Goal: Consume media (video, audio): Consume media (video, audio)

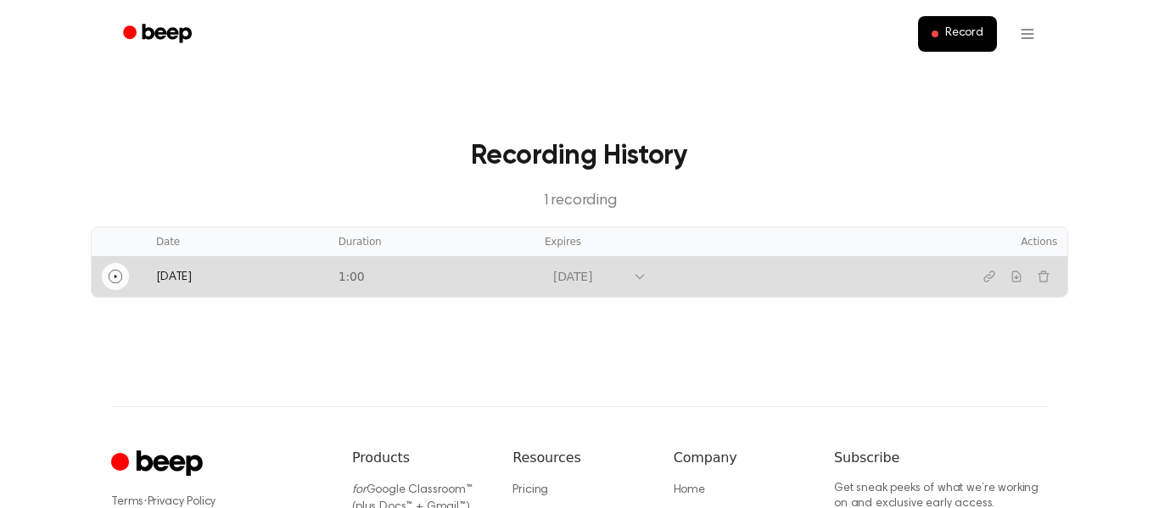
click at [115, 289] on button "Play" at bounding box center [115, 276] width 27 height 27
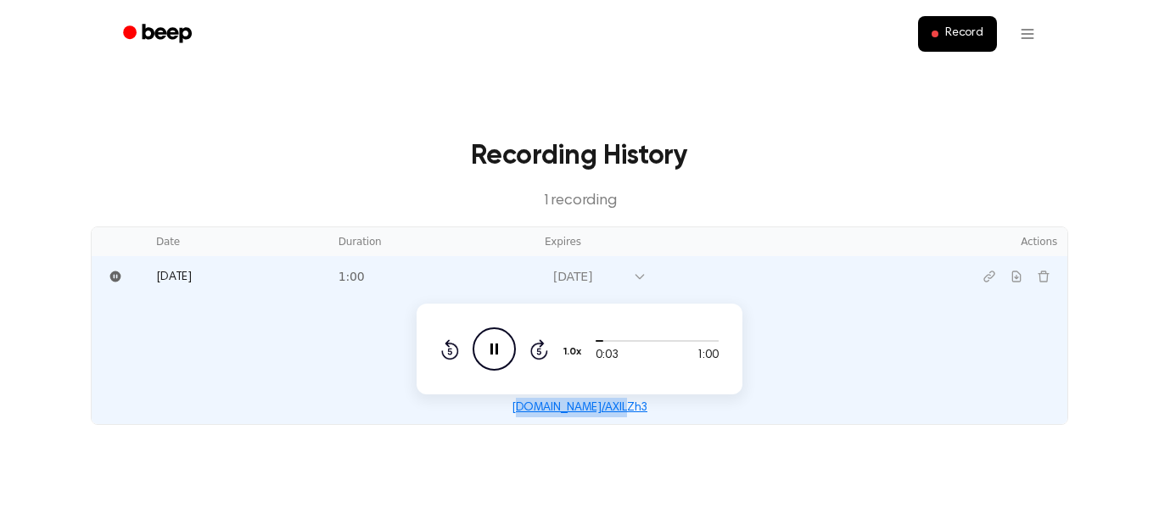
drag, startPoint x: 642, startPoint y: 406, endPoint x: 534, endPoint y: 420, distance: 109.5
click at [534, 420] on td "0:03 1:00 1.0x Rewind 5 seconds Pause Audio Skip 5 seconds beep.audio/AXILZh3" at bounding box center [580, 360] width 976 height 127
click at [656, 440] on main "Recording History 1 recording Date Duration Expires Actions Today 1:00 Oct 4, 2…" at bounding box center [579, 267] width 1159 height 534
drag, startPoint x: 635, startPoint y: 406, endPoint x: 533, endPoint y: 411, distance: 102.0
click at [533, 411] on div "beep.audio/AXILZh3" at bounding box center [580, 408] width 956 height 20
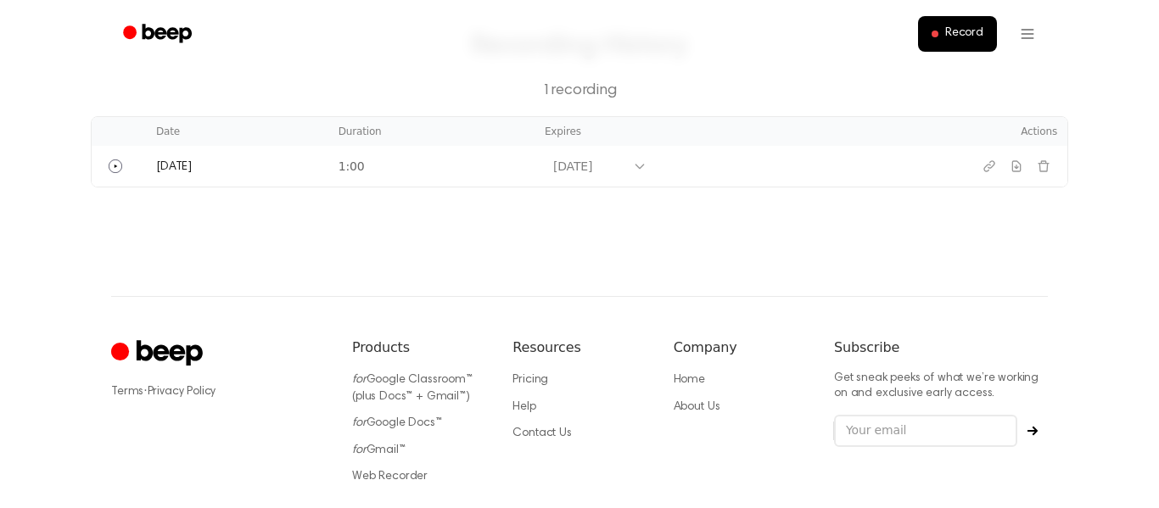
scroll to position [81, 0]
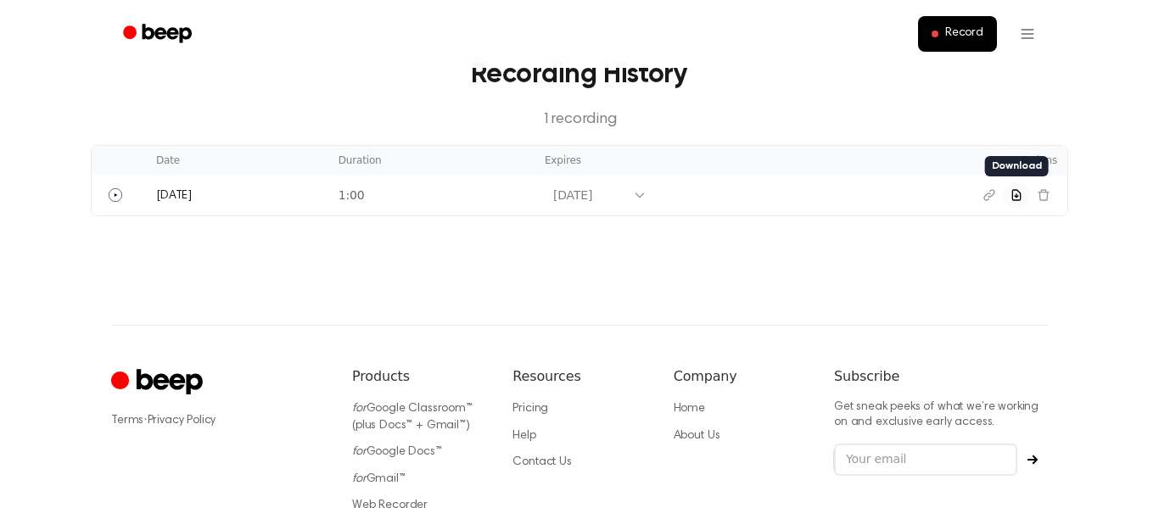
click at [1017, 195] on icon "Download recording" at bounding box center [1016, 195] width 8 height 10
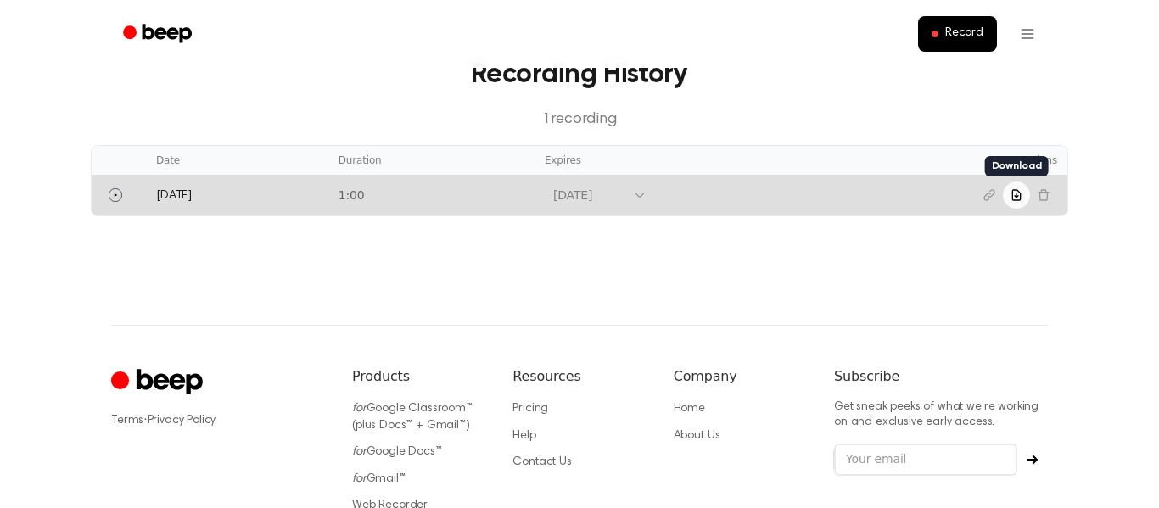
click at [1025, 273] on main "Recording History 1 recording Date Duration Expires Actions Today 1:00 Oct 4, 2…" at bounding box center [579, 122] width 1159 height 406
click at [1009, 182] on button "Download recording" at bounding box center [1016, 195] width 27 height 27
click at [992, 182] on button "Copy link" at bounding box center [989, 195] width 27 height 27
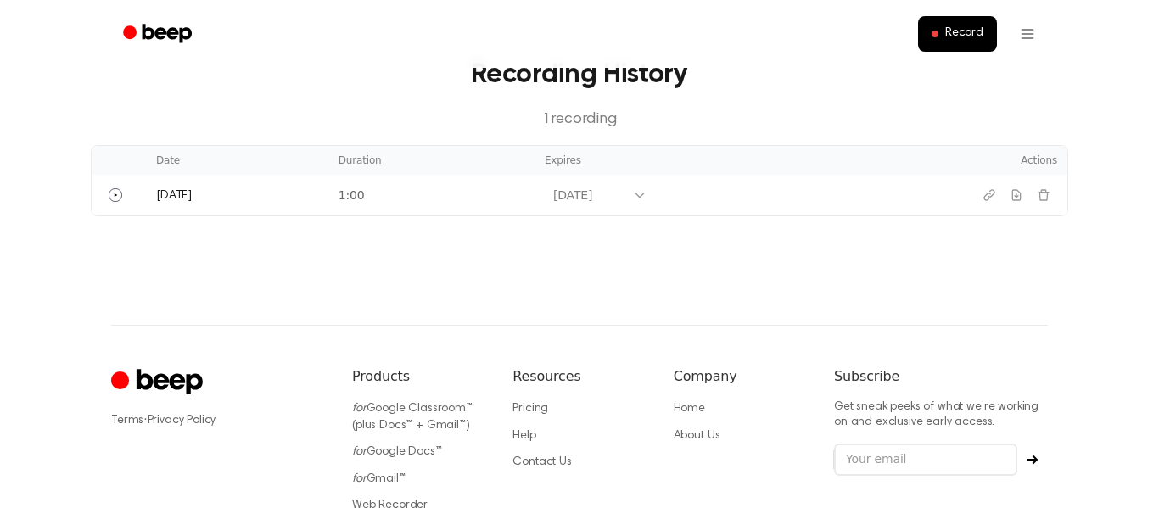
click at [566, 158] on th "Expires" at bounding box center [733, 160] width 397 height 29
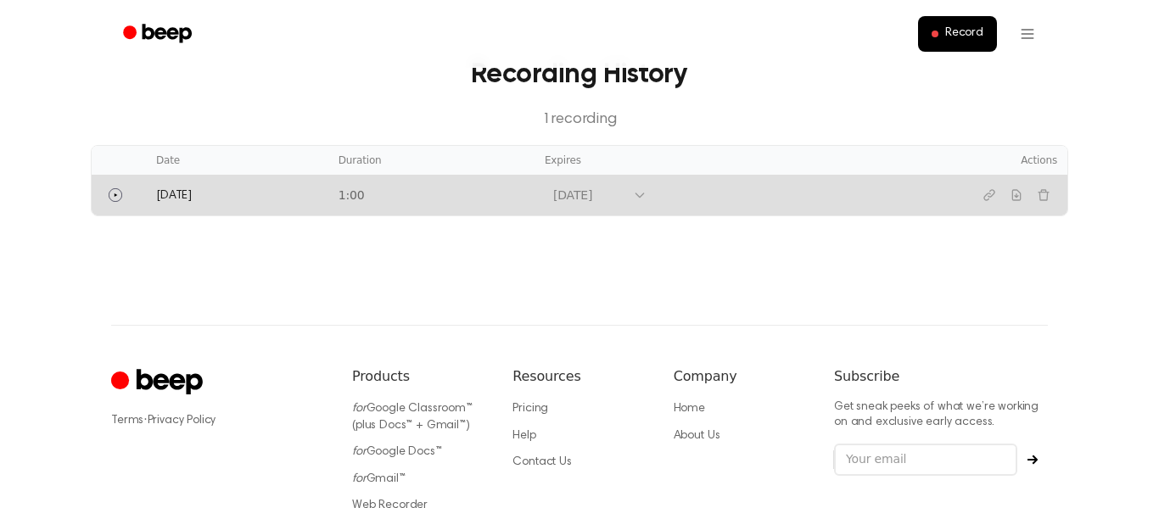
click at [585, 210] on td "Oct 4, 2026" at bounding box center [733, 195] width 397 height 41
click at [585, 195] on div "Oct 4, 2026" at bounding box center [588, 196] width 71 height 18
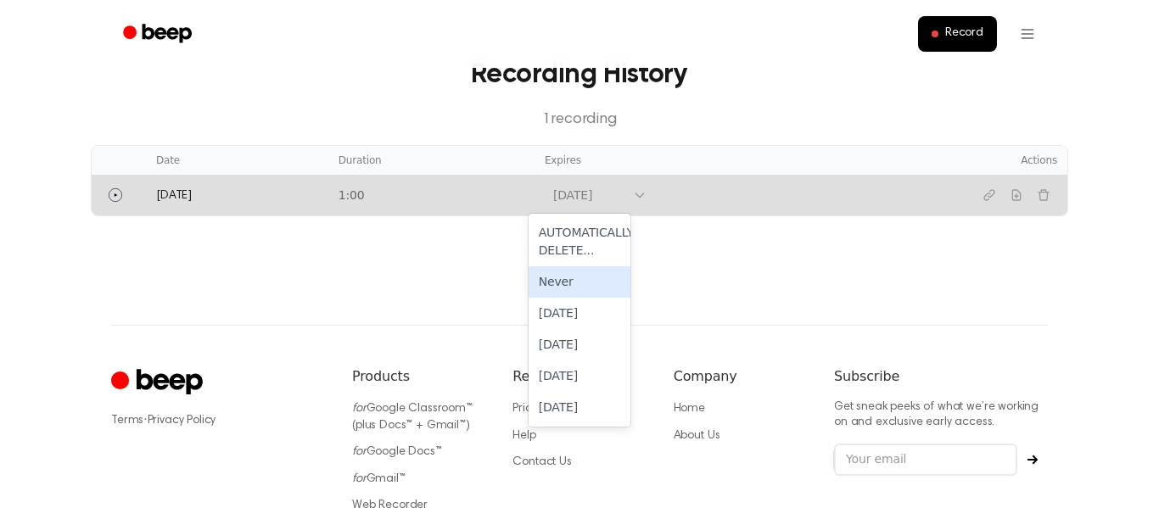
click at [581, 273] on div "Never" at bounding box center [580, 281] width 102 height 31
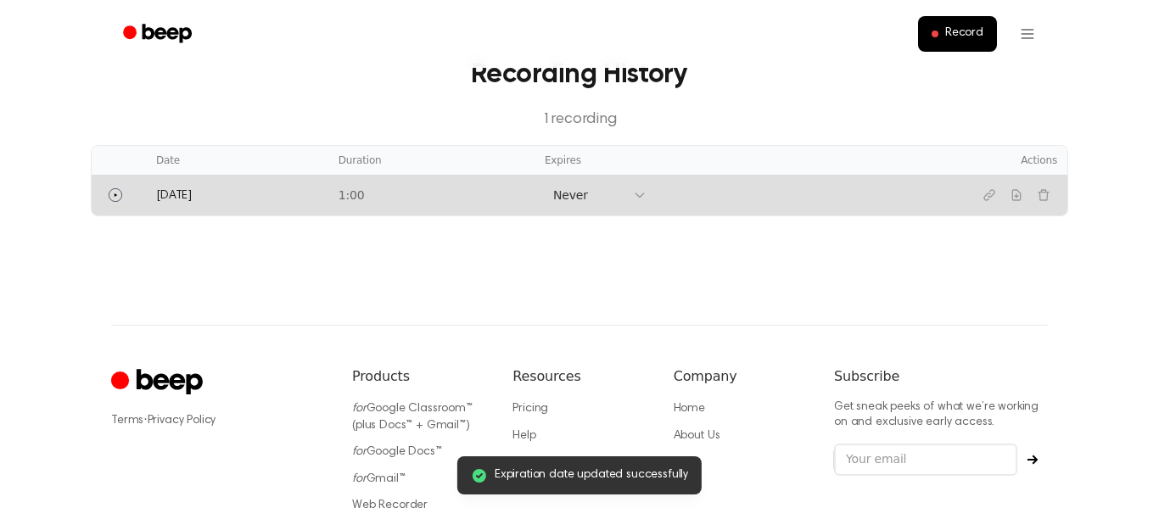
click at [661, 270] on main "Expiration date updated successfully Recording History 1 recording Date Duratio…" at bounding box center [579, 122] width 1159 height 406
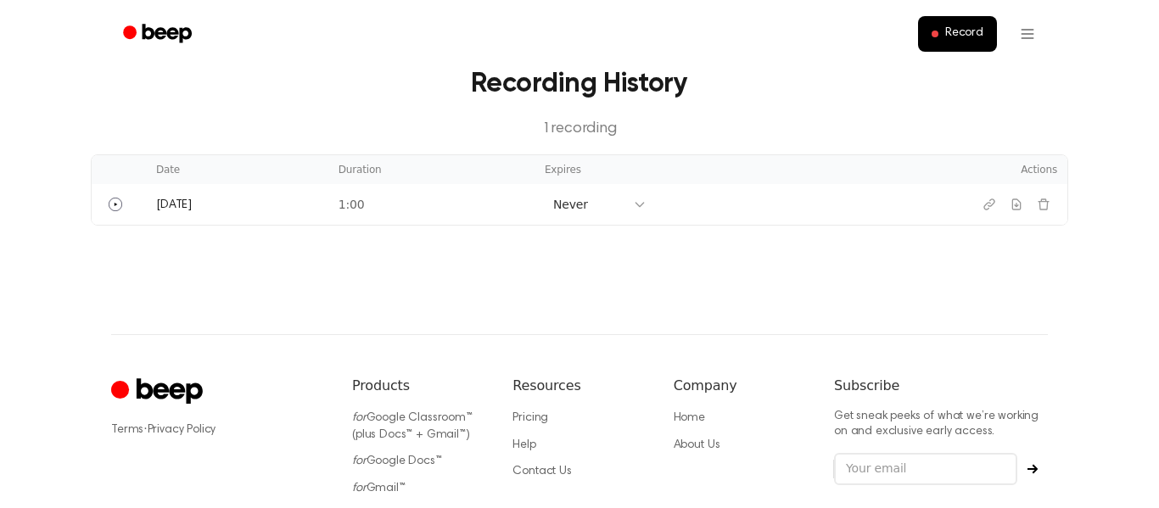
scroll to position [0, 0]
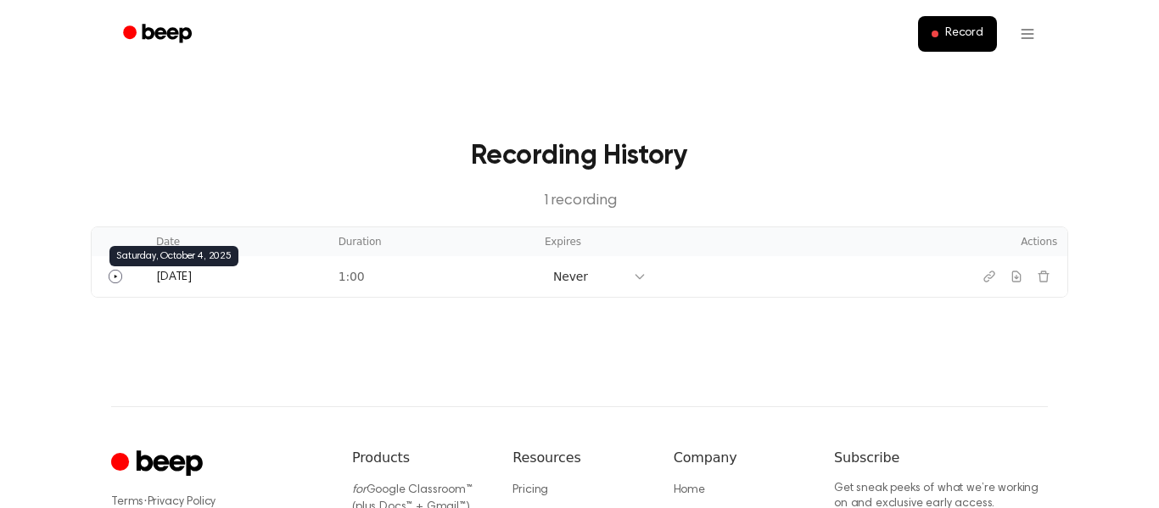
click at [175, 281] on span "Today" at bounding box center [174, 278] width 36 height 12
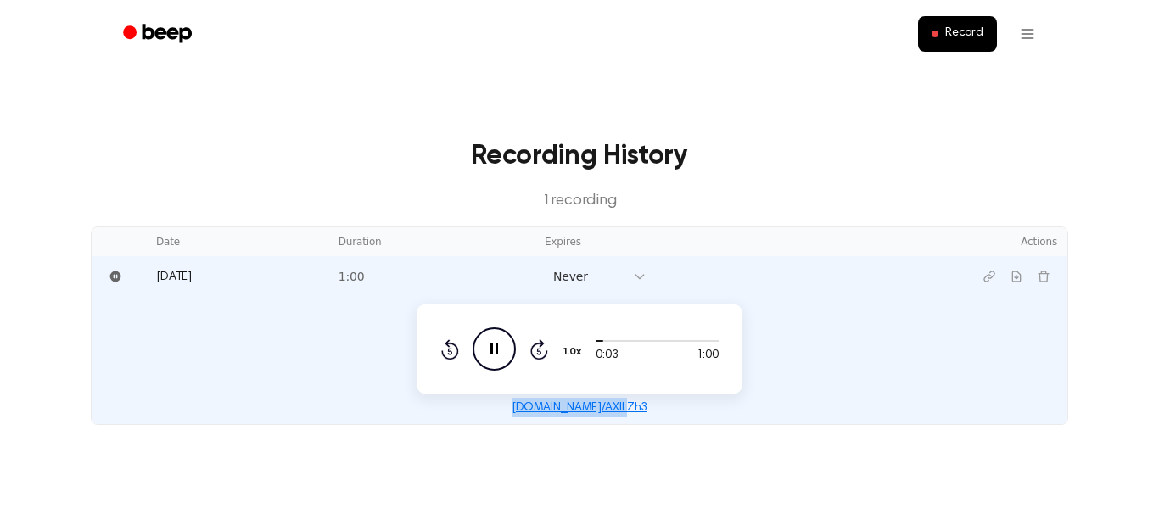
drag, startPoint x: 637, startPoint y: 407, endPoint x: 529, endPoint y: 411, distance: 108.7
click at [529, 411] on div "beep.audio/AXILZh3" at bounding box center [580, 408] width 956 height 20
click at [480, 353] on icon "Pause Audio" at bounding box center [494, 349] width 43 height 43
click at [493, 351] on icon at bounding box center [495, 349] width 9 height 11
drag, startPoint x: 598, startPoint y: 341, endPoint x: 582, endPoint y: 339, distance: 16.2
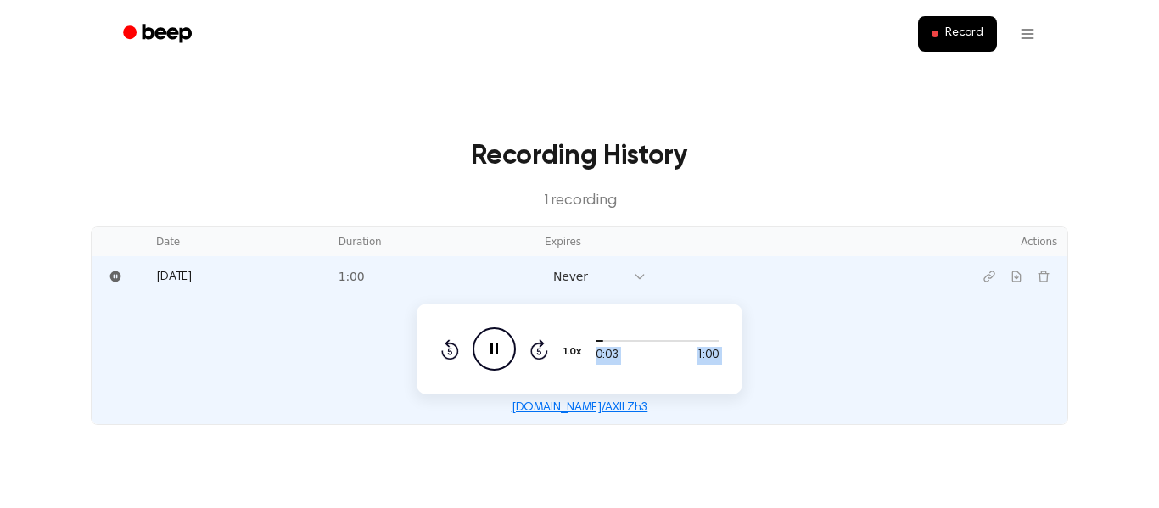
click at [582, 339] on div "0:03 1:00 1.0x Rewind 5 seconds Pause Audio Skip 5 seconds" at bounding box center [579, 349] width 278 height 43
click at [671, 429] on main "Recording History 1 recording Date Duration Expires Actions Today 1:00 Never 0:…" at bounding box center [579, 267] width 1159 height 534
click at [496, 350] on icon at bounding box center [495, 349] width 8 height 11
click at [451, 342] on icon at bounding box center [450, 349] width 18 height 20
click at [451, 343] on icon at bounding box center [450, 349] width 18 height 20
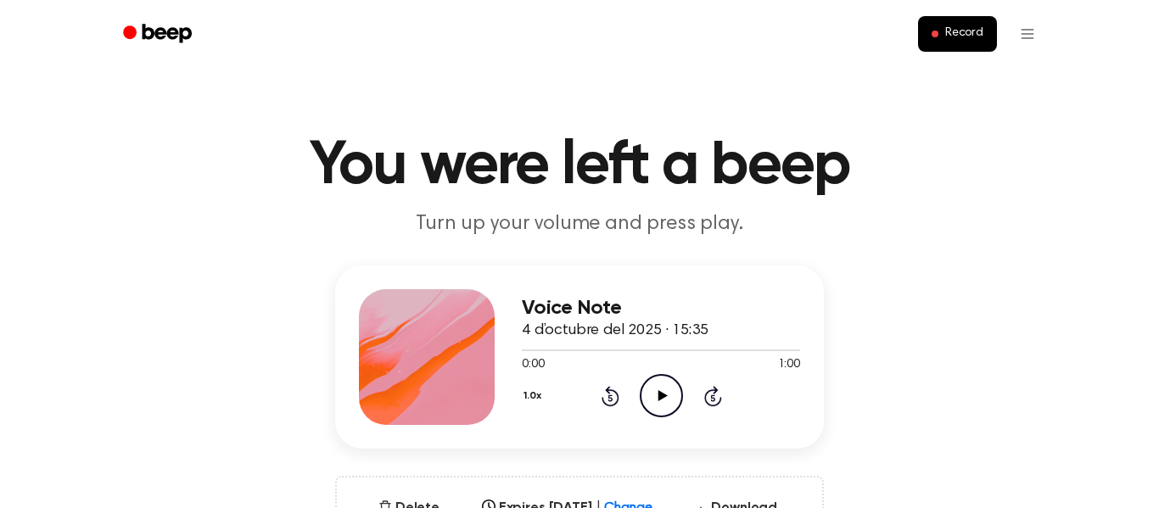
click at [654, 393] on icon "Play Audio" at bounding box center [661, 395] width 43 height 43
click at [658, 395] on icon at bounding box center [662, 395] width 8 height 11
click at [659, 396] on icon at bounding box center [662, 395] width 9 height 11
click at [435, 208] on header "You were left a beep Turn up your volume and press play." at bounding box center [579, 187] width 1118 height 103
click at [656, 391] on icon "Pause Audio" at bounding box center [661, 395] width 43 height 43
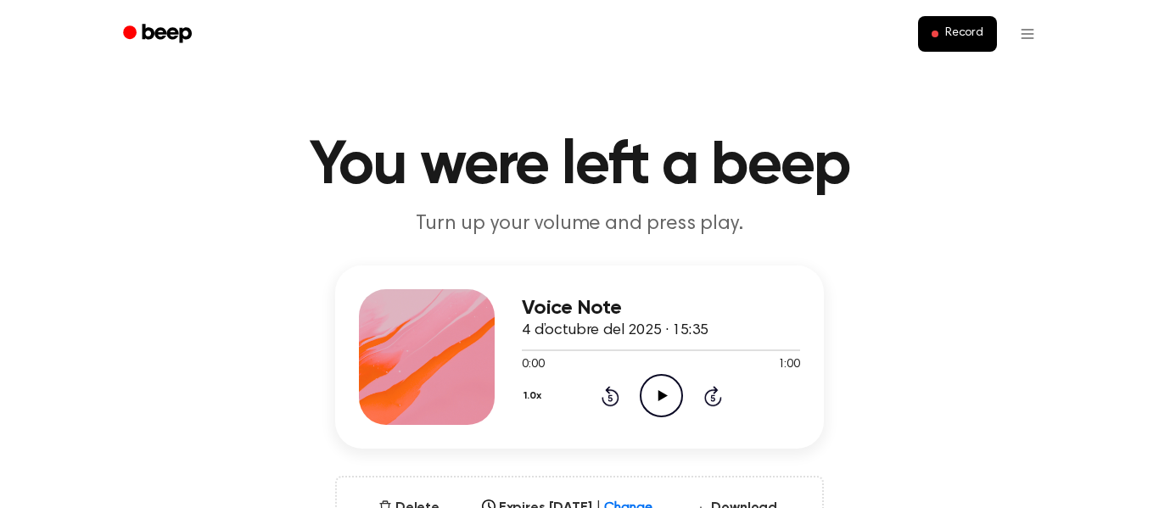
click at [657, 394] on icon "Play Audio" at bounding box center [661, 395] width 43 height 43
click at [659, 401] on icon at bounding box center [662, 395] width 8 height 11
click at [659, 401] on icon "Play Audio" at bounding box center [661, 395] width 43 height 43
click at [707, 393] on icon at bounding box center [713, 396] width 18 height 20
click at [707, 394] on icon at bounding box center [713, 396] width 18 height 20
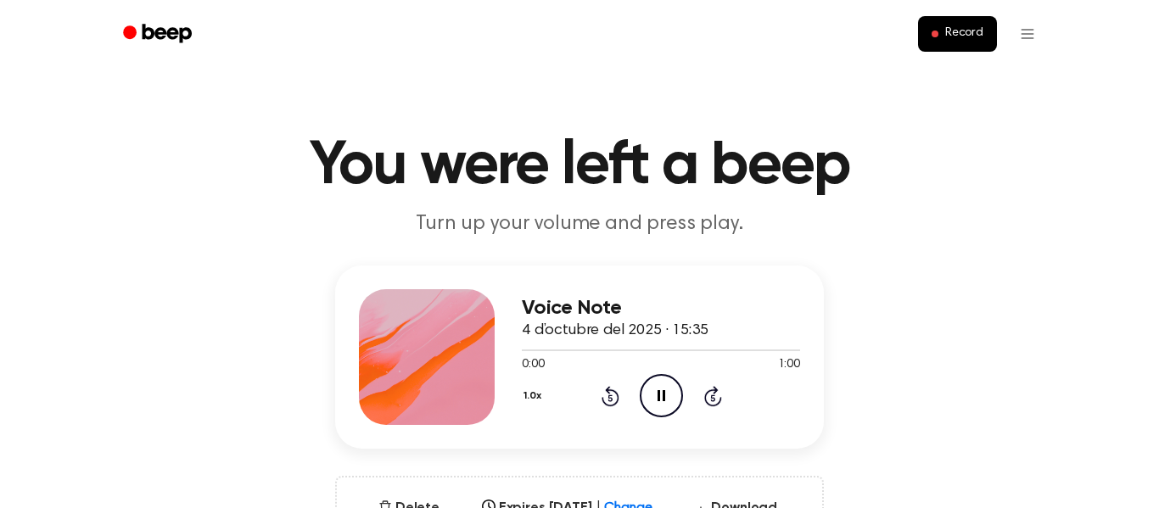
click at [412, 340] on div at bounding box center [427, 357] width 136 height 136
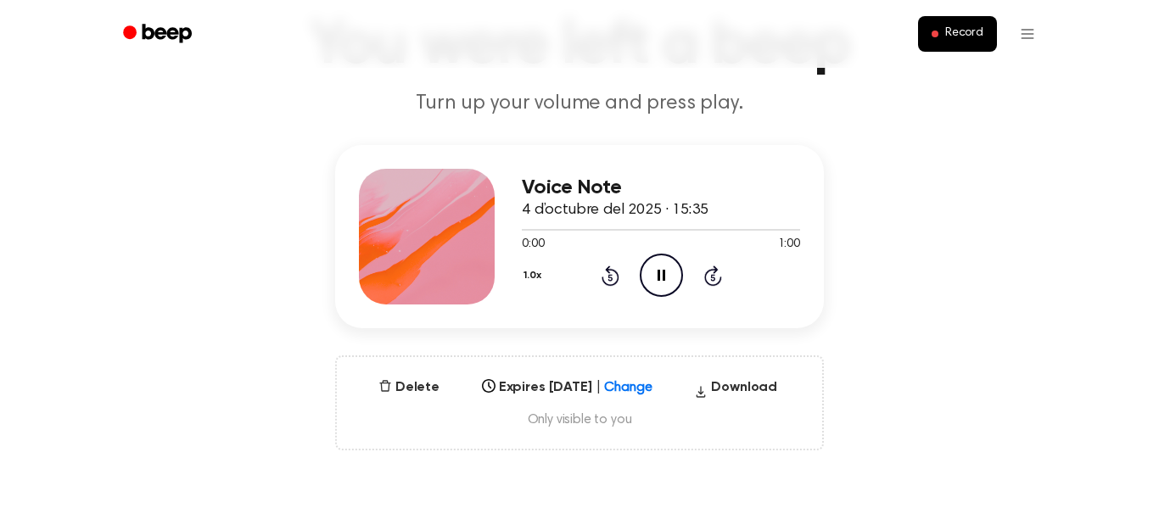
scroll to position [118, 0]
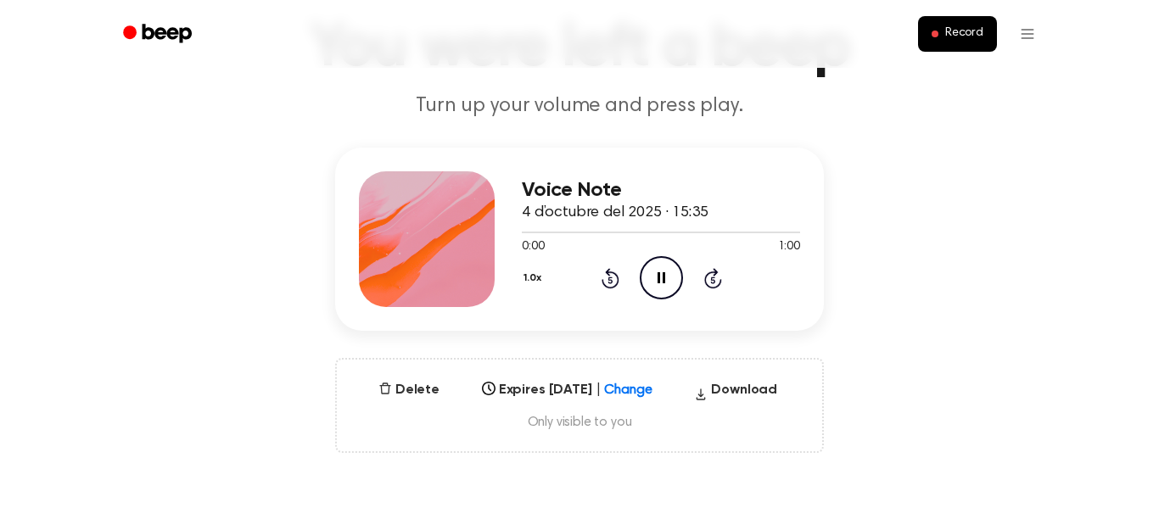
click at [610, 281] on icon "Rewind 5 seconds" at bounding box center [610, 278] width 19 height 22
click at [611, 278] on icon at bounding box center [610, 280] width 4 height 7
click at [610, 280] on icon at bounding box center [610, 280] width 4 height 7
click at [671, 277] on icon "Pause Audio" at bounding box center [661, 277] width 43 height 43
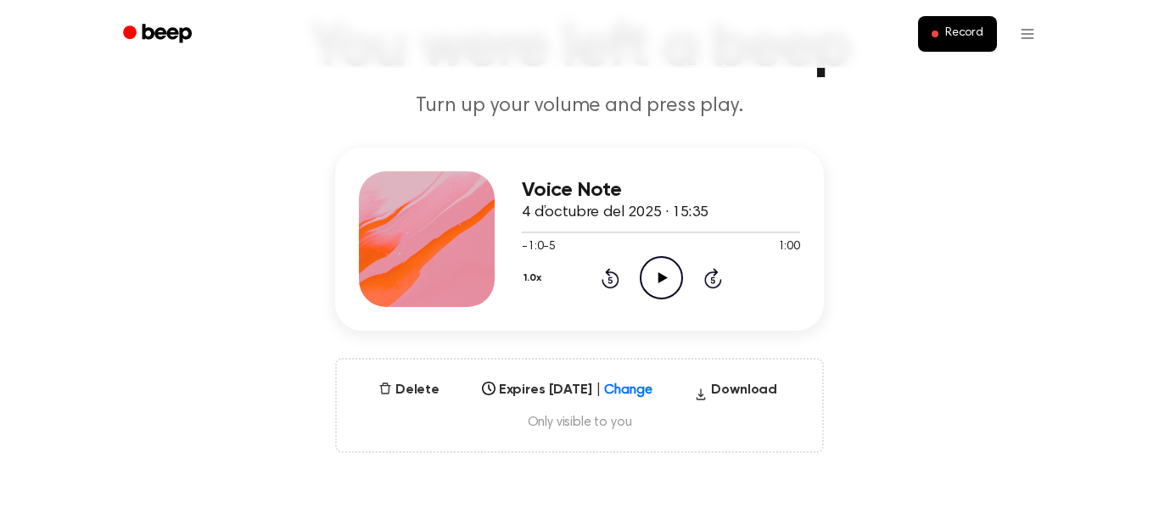
click at [675, 281] on icon "Play Audio" at bounding box center [661, 277] width 43 height 43
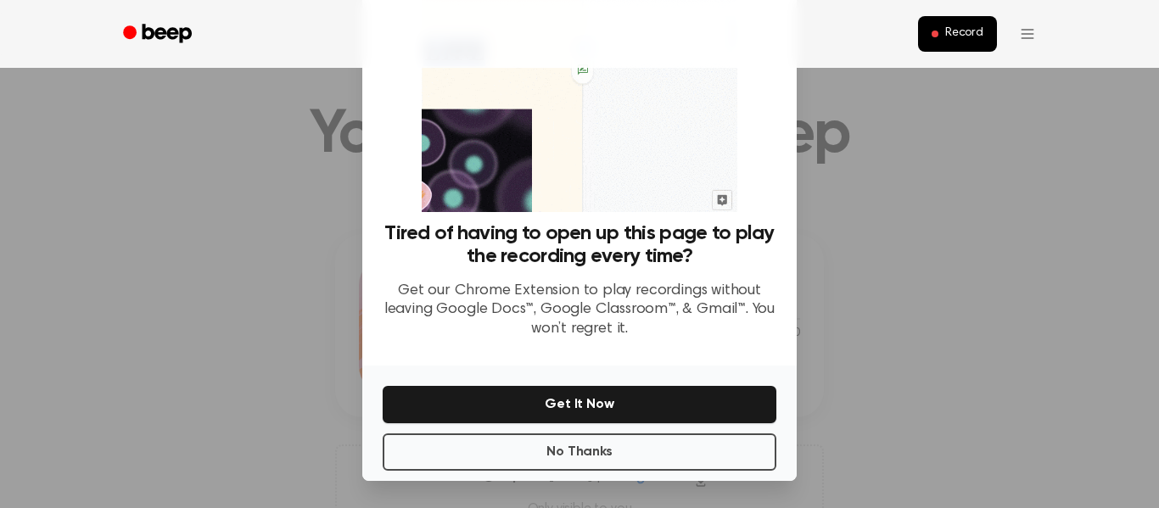
scroll to position [0, 0]
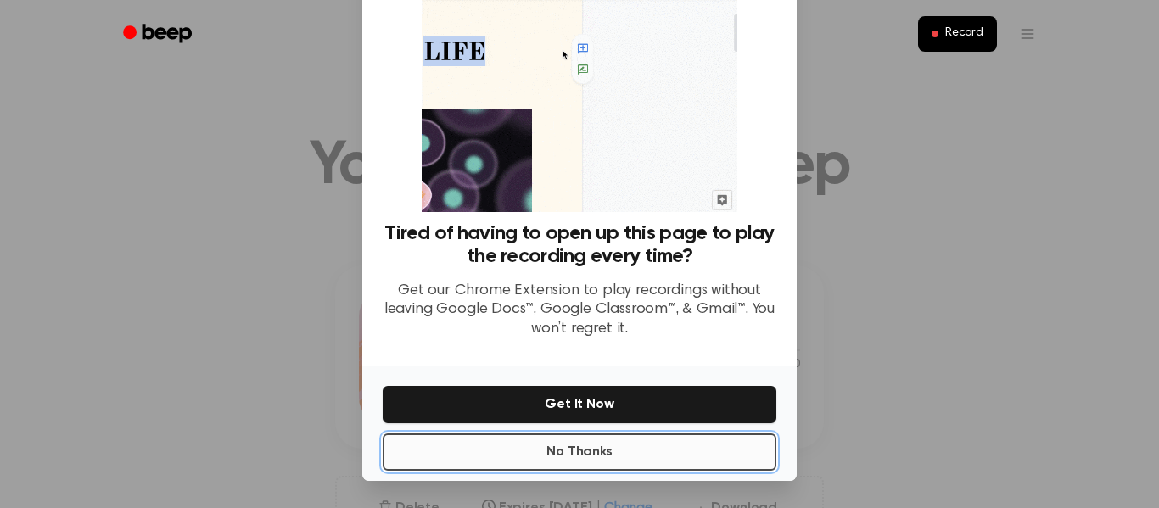
click at [632, 457] on button "No Thanks" at bounding box center [580, 452] width 394 height 37
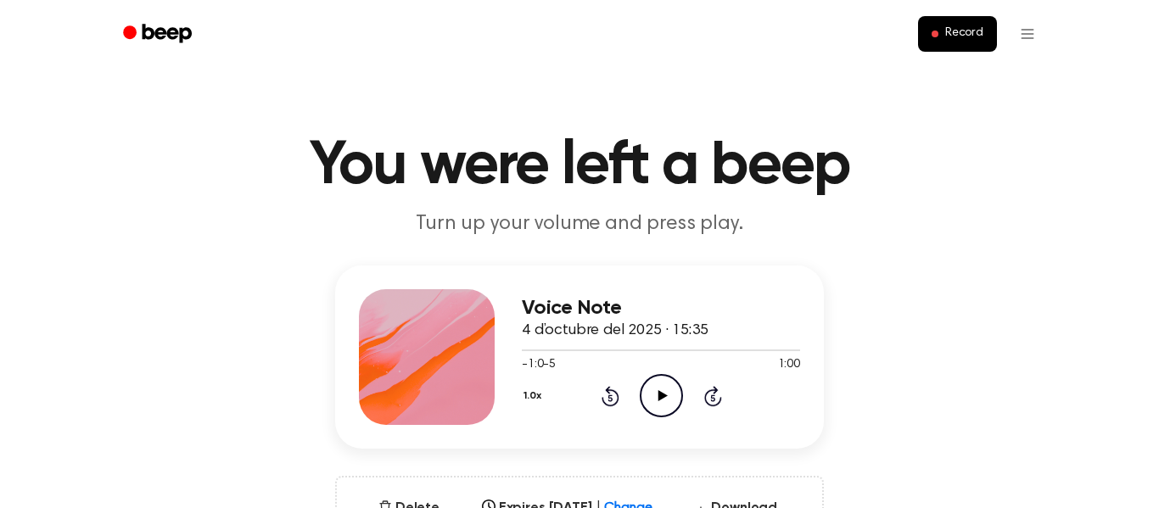
click at [637, 454] on div "Voice Note 4 d’octubre del 2025 · 15:35 -1:0-5 1:00 Your browser does not suppo…" at bounding box center [579, 419] width 1118 height 306
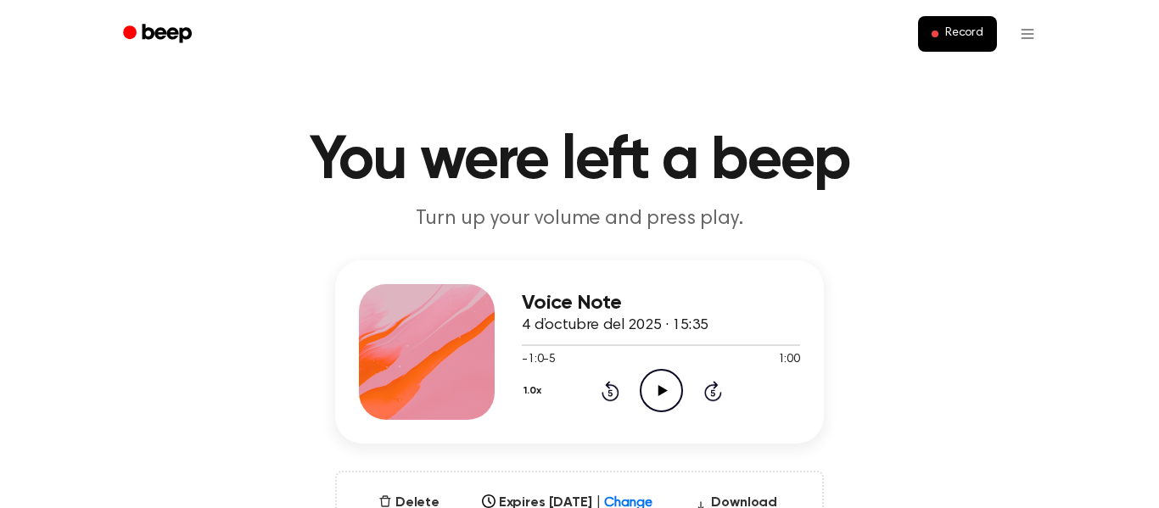
scroll to position [6, 0]
click at [658, 383] on icon "Play Audio" at bounding box center [661, 389] width 43 height 43
click at [659, 393] on icon at bounding box center [662, 389] width 8 height 11
click at [665, 399] on icon "Play Audio" at bounding box center [661, 389] width 43 height 43
click at [660, 384] on icon "Pause Audio" at bounding box center [661, 389] width 43 height 43
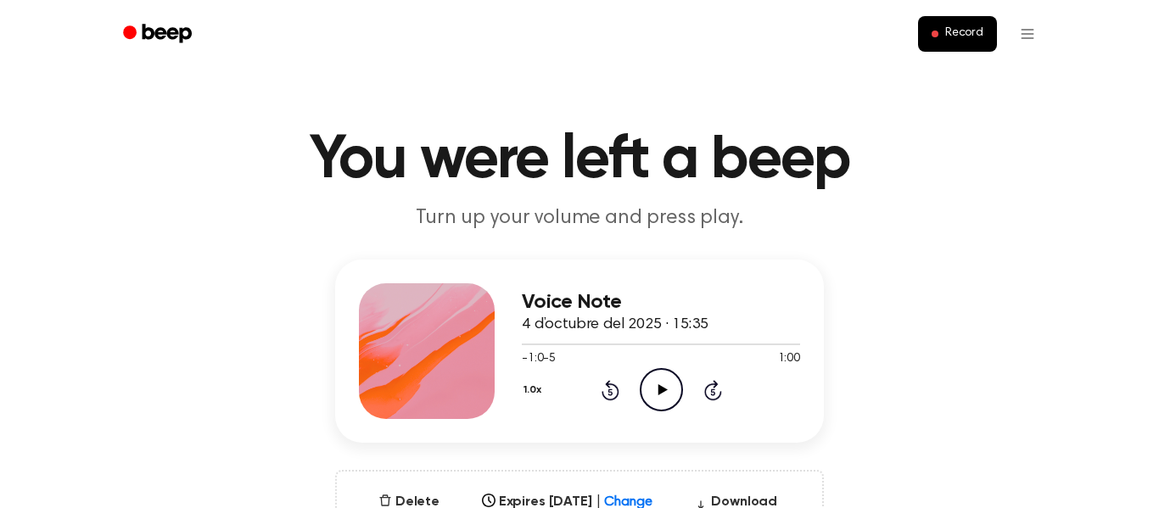
scroll to position [0, 0]
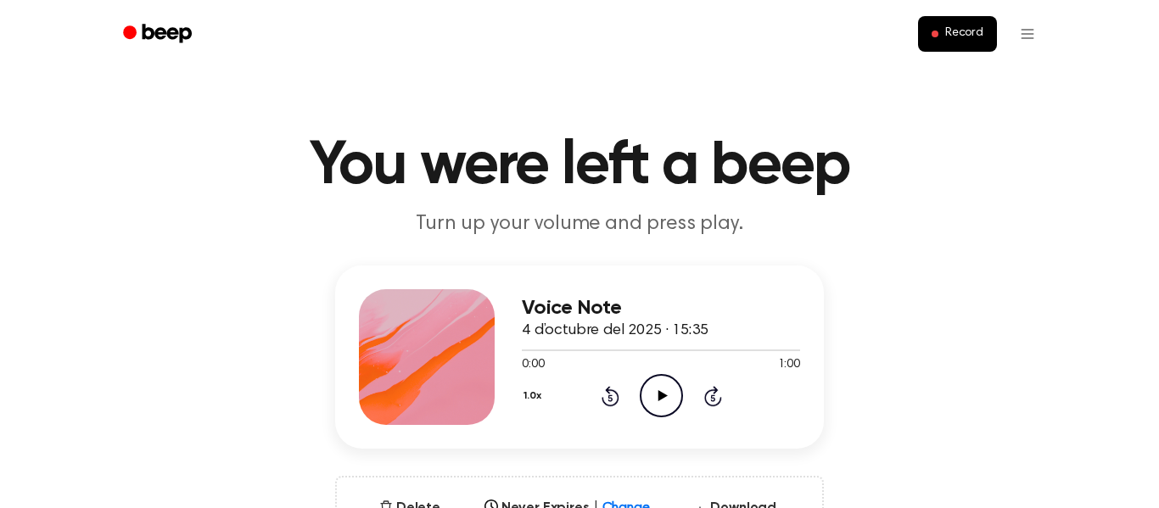
click at [655, 404] on icon "Play Audio" at bounding box center [661, 395] width 43 height 43
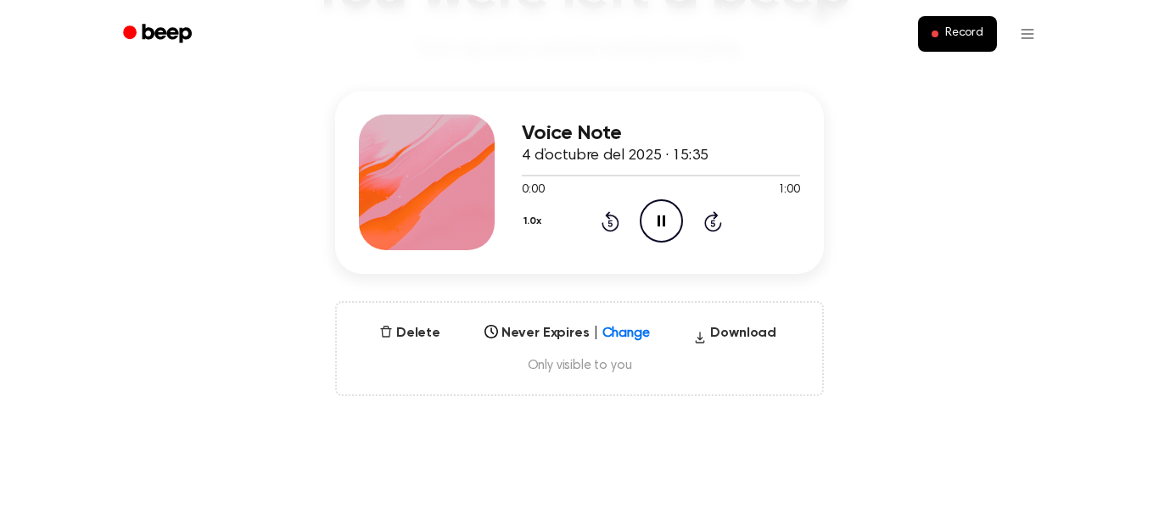
scroll to position [163, 0]
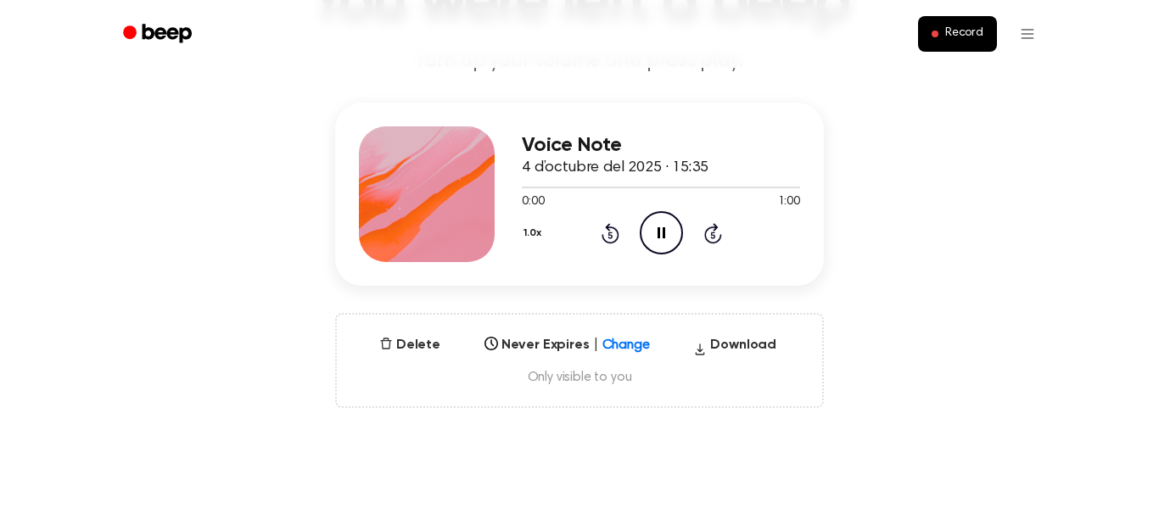
click at [936, 285] on div "Voice Note 4 d’octubre del 2025 · 15:35 0:00 1:00 Your browser does not support…" at bounding box center [579, 256] width 1118 height 306
click at [585, 388] on div "Delete Never Expires | Change Select... Download Only visible to you" at bounding box center [579, 360] width 489 height 95
click at [581, 388] on div "Delete Never Expires | Change Select... Download Only visible to you" at bounding box center [579, 360] width 489 height 95
click at [577, 376] on span "Only visible to you" at bounding box center [579, 377] width 445 height 17
click at [673, 230] on icon "Pause Audio" at bounding box center [661, 232] width 43 height 43
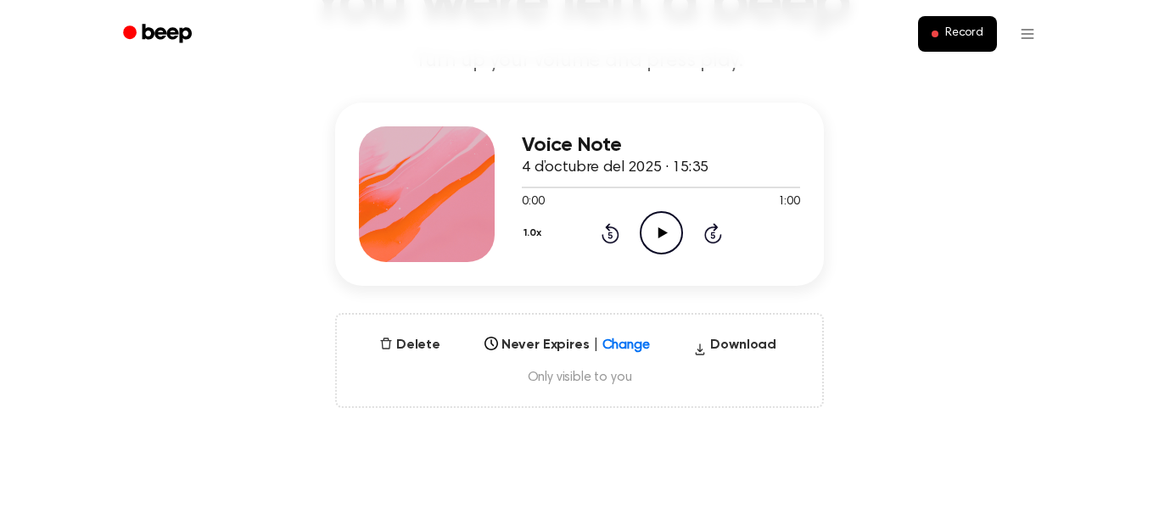
click at [663, 233] on icon at bounding box center [662, 232] width 9 height 11
click at [666, 231] on icon "Pause Audio" at bounding box center [661, 232] width 43 height 43
click at [666, 231] on icon "Play Audio" at bounding box center [661, 232] width 43 height 43
click at [666, 231] on icon "Pause Audio" at bounding box center [661, 232] width 43 height 43
click at [666, 231] on icon "Play Audio" at bounding box center [661, 232] width 43 height 43
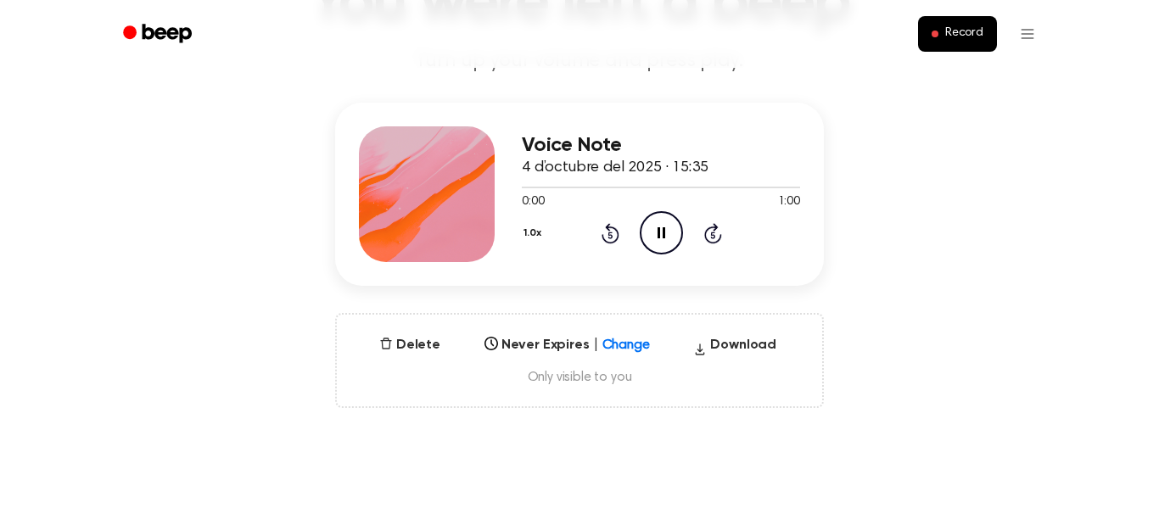
drag, startPoint x: 519, startPoint y: 193, endPoint x: 530, endPoint y: 193, distance: 11.0
click at [530, 193] on div at bounding box center [661, 187] width 278 height 14
click at [683, 64] on div "Record" at bounding box center [579, 34] width 937 height 68
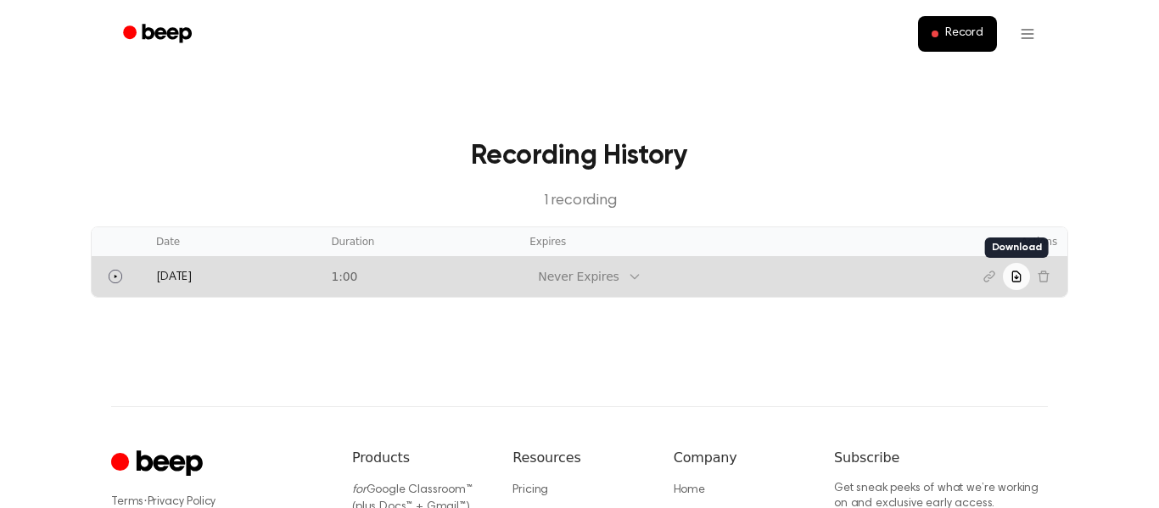
click at [1011, 277] on icon "Download recording" at bounding box center [1017, 277] width 14 height 14
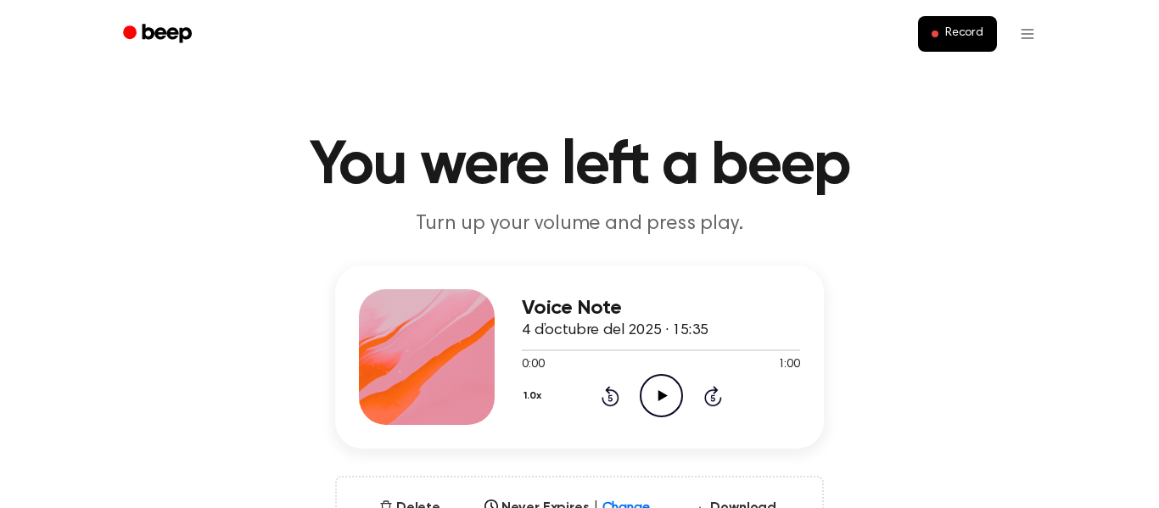
click at [662, 397] on icon at bounding box center [662, 395] width 9 height 11
click at [664, 394] on icon "Pause Audio" at bounding box center [661, 395] width 43 height 43
click at [664, 394] on icon "Play Audio" at bounding box center [661, 395] width 43 height 43
click at [664, 394] on icon "Pause Audio" at bounding box center [661, 395] width 43 height 43
click at [664, 394] on icon "Play Audio" at bounding box center [661, 395] width 43 height 43
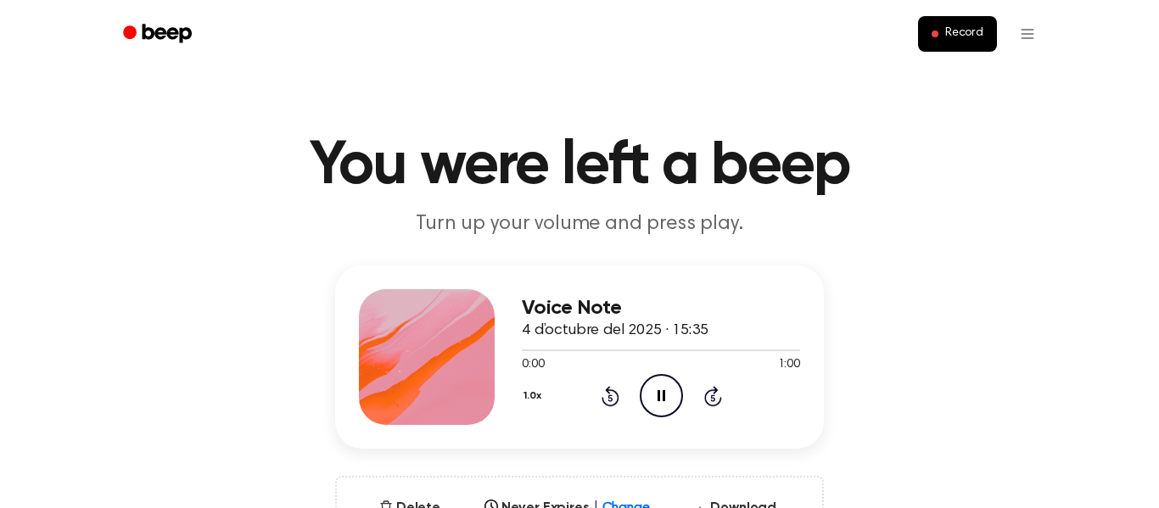
click at [664, 394] on icon "Pause Audio" at bounding box center [661, 395] width 43 height 43
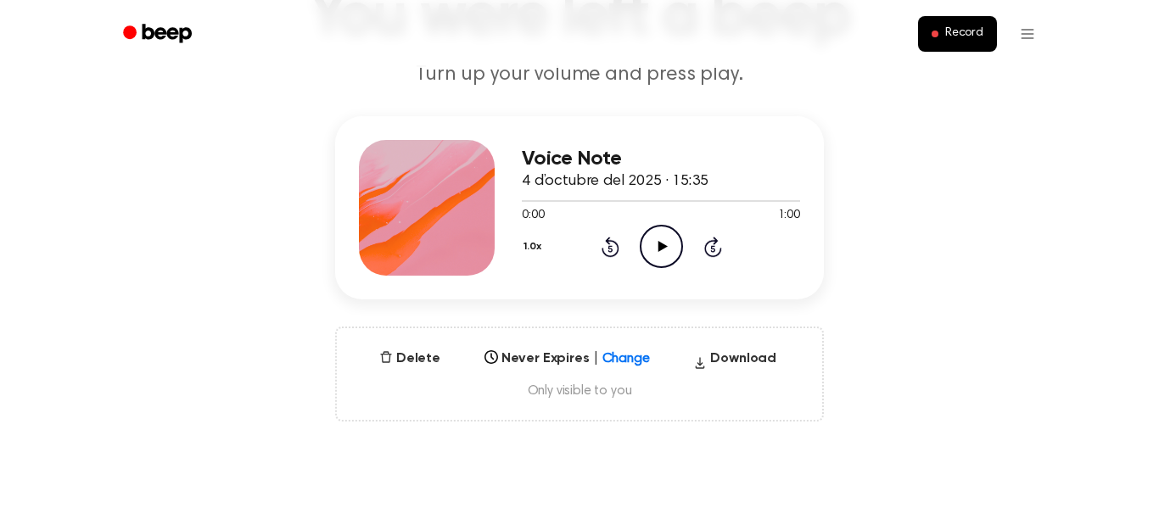
scroll to position [160, 0]
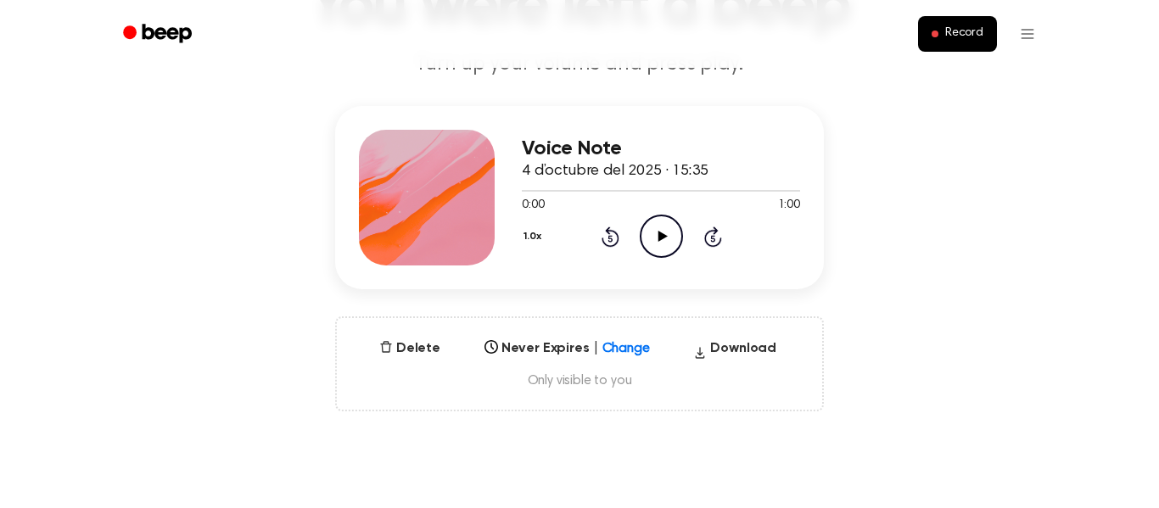
click at [669, 242] on icon "Play Audio" at bounding box center [661, 236] width 43 height 43
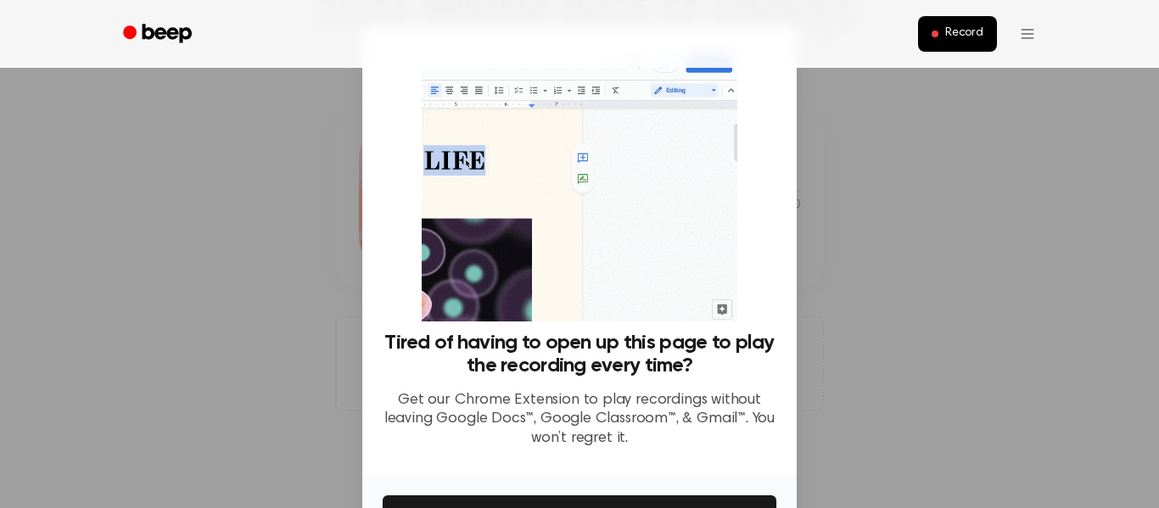
click at [1127, 183] on div at bounding box center [579, 254] width 1159 height 508
click at [755, 136] on div "Tired of having to open up this page to play the recording every time? Get our …" at bounding box center [580, 255] width 394 height 414
click at [755, 103] on div "Tired of having to open up this page to play the recording every time? Get our …" at bounding box center [580, 255] width 394 height 414
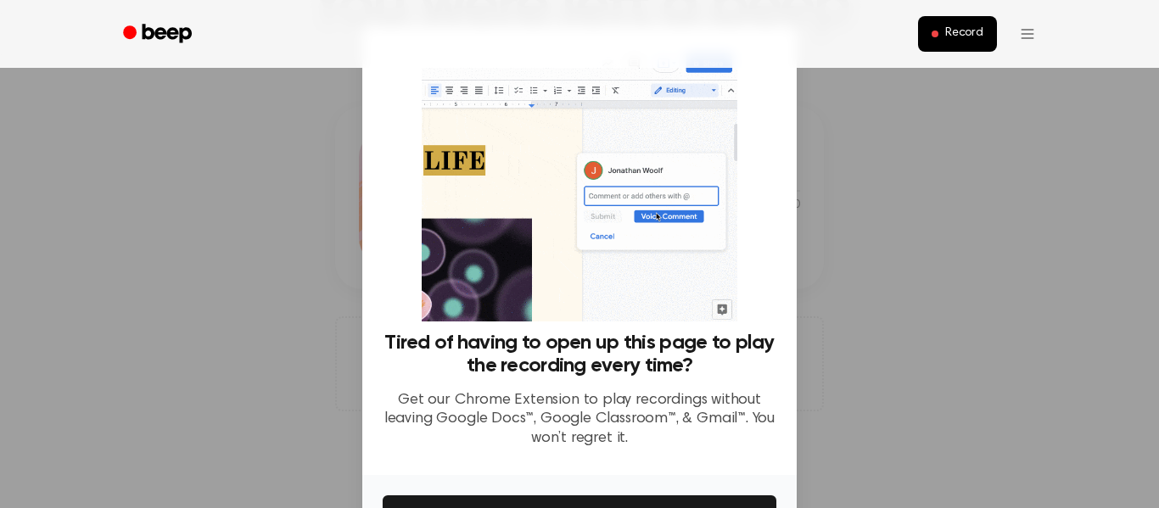
click at [788, 65] on div "Record" at bounding box center [579, 34] width 937 height 68
click at [782, 171] on div "Tired of having to open up this page to play the recording every time? Get our …" at bounding box center [579, 251] width 434 height 448
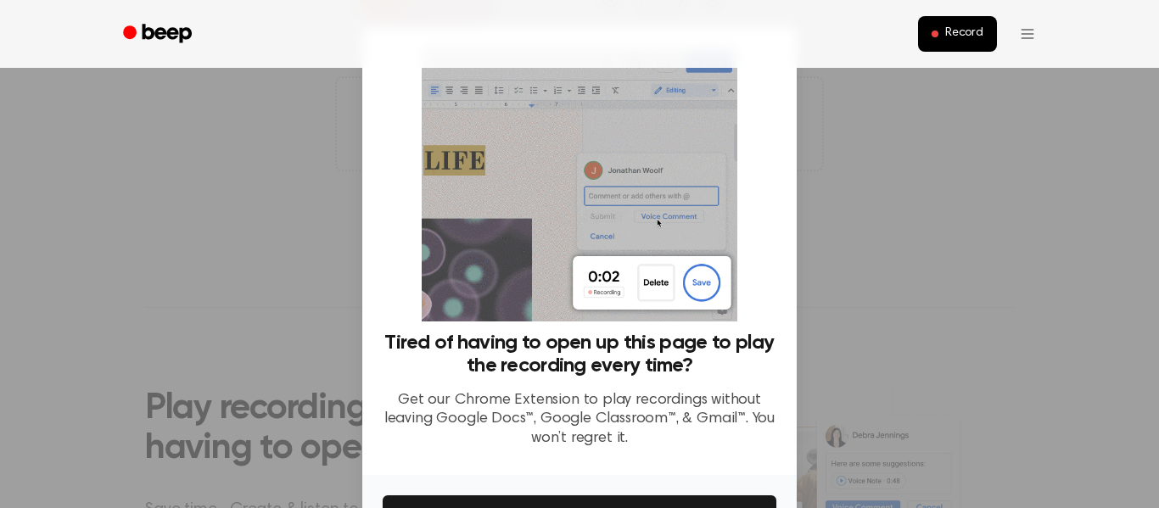
scroll to position [381, 0]
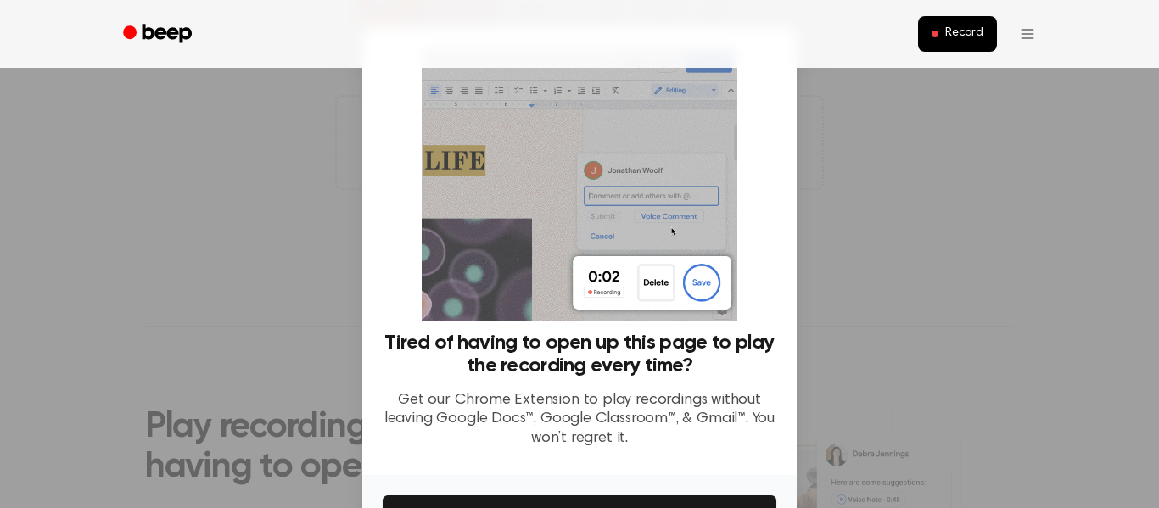
click at [782, 46] on ul "Record" at bounding box center [634, 34] width 827 height 41
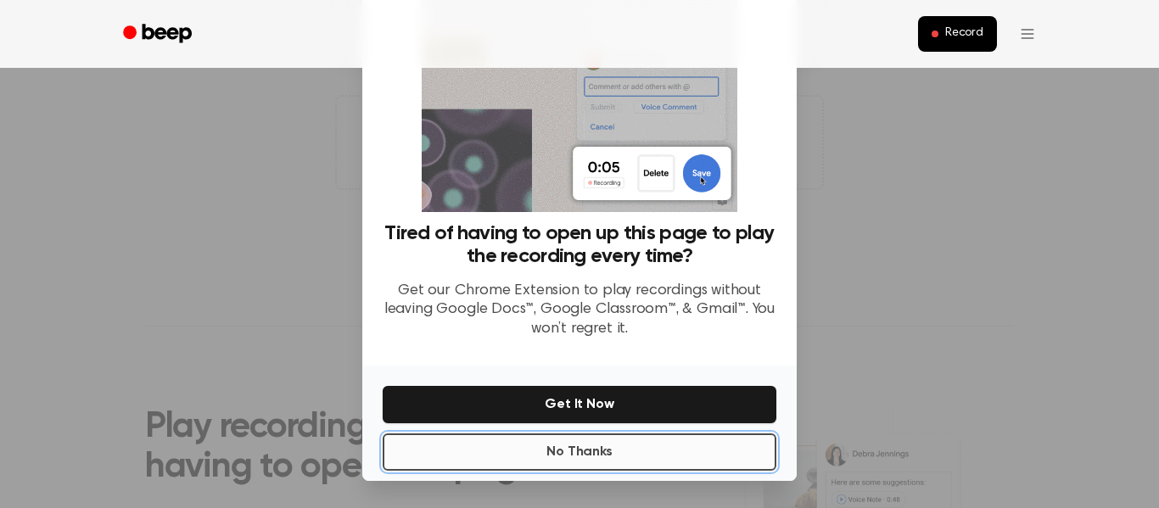
click at [614, 446] on button "No Thanks" at bounding box center [580, 452] width 394 height 37
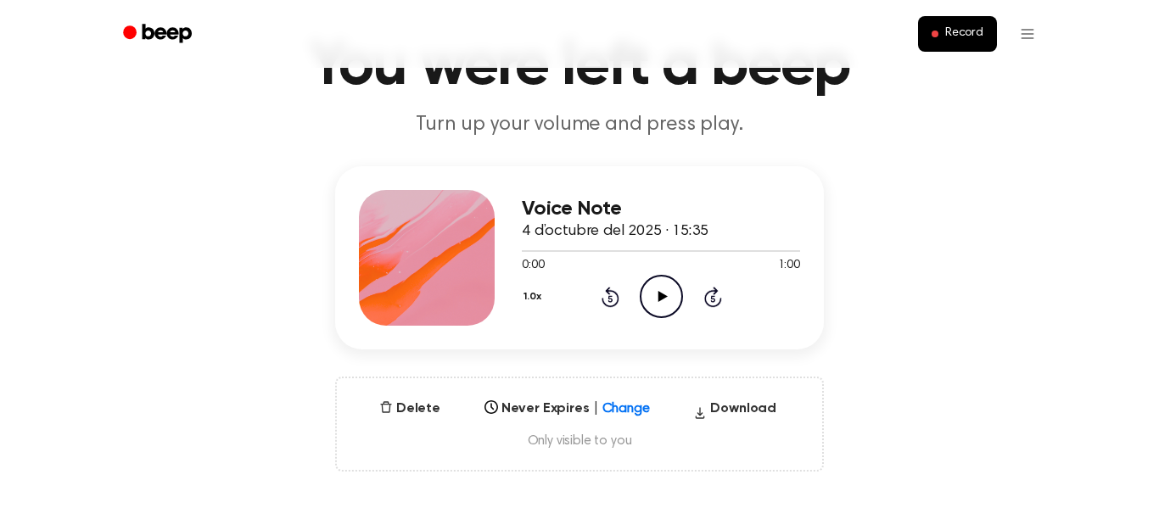
scroll to position [102, 0]
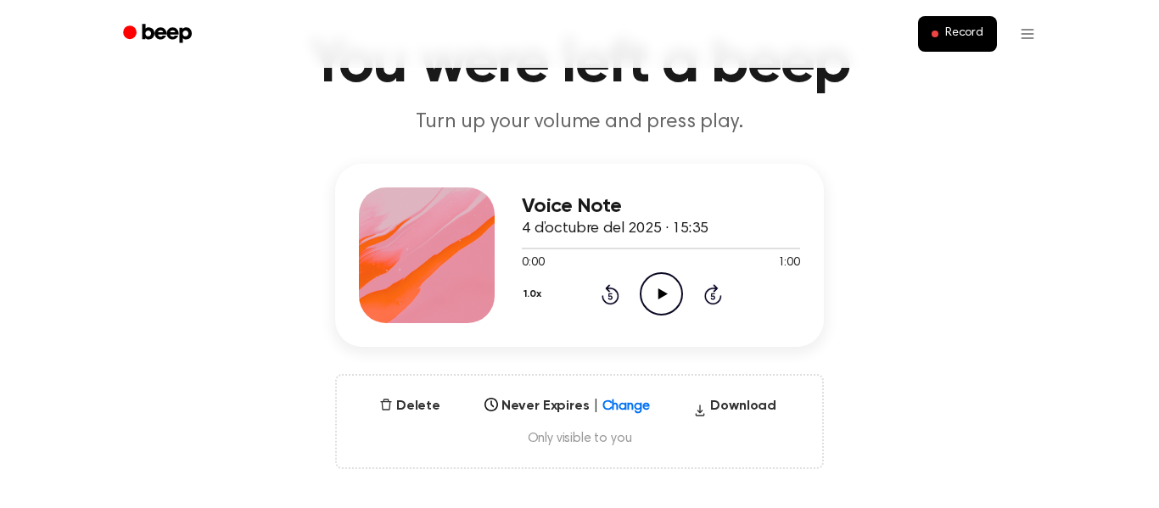
click at [664, 294] on icon at bounding box center [662, 294] width 9 height 11
click at [664, 294] on icon at bounding box center [662, 294] width 8 height 11
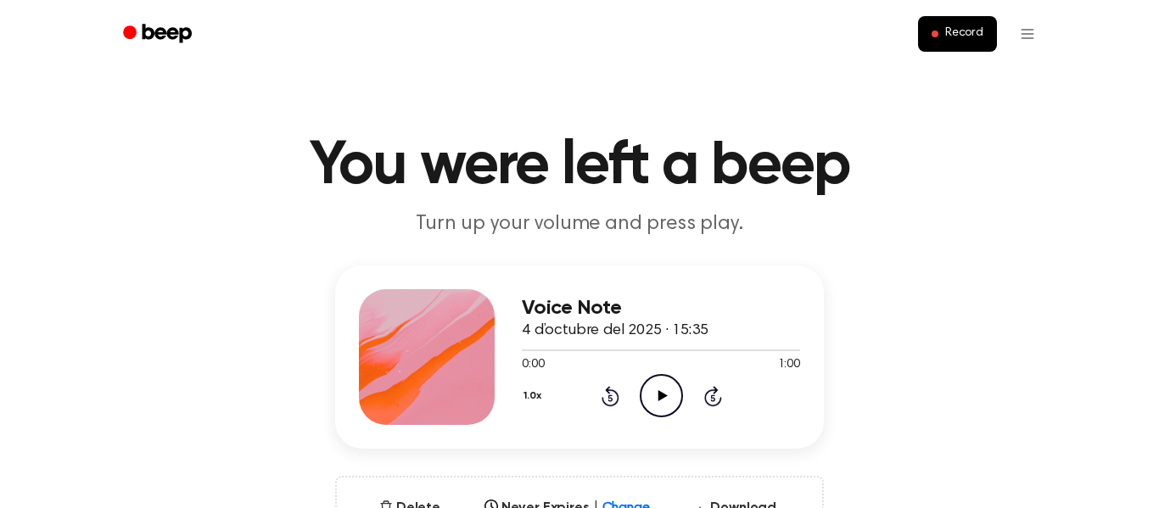
click at [664, 395] on icon at bounding box center [662, 395] width 9 height 11
click at [668, 401] on icon "Pause Audio" at bounding box center [661, 395] width 43 height 43
click at [668, 401] on icon "Play Audio" at bounding box center [661, 395] width 43 height 43
click at [1100, 429] on div "Voice Note 4 d’octubre del 2025 · 15:35 0:03 1:00 Your browser does not support…" at bounding box center [579, 419] width 1118 height 306
click at [838, 460] on div "Voice Note 4 d’octubre del 2025 · 15:35 0:03 1:00 Your browser does not support…" at bounding box center [579, 419] width 1118 height 306
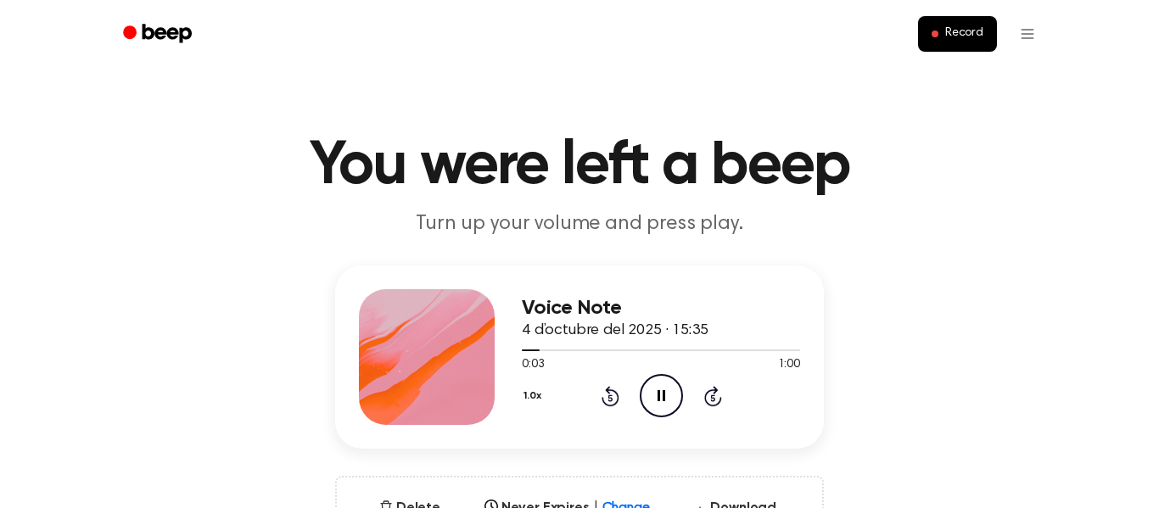
drag, startPoint x: 539, startPoint y: 353, endPoint x: 513, endPoint y: 347, distance: 26.1
click at [513, 347] on div "Voice Note 4 d’octubre del 2025 · 15:35 0:03 1:00 Your browser does not support…" at bounding box center [579, 357] width 489 height 183
click at [666, 384] on icon "Pause Audio" at bounding box center [661, 395] width 43 height 43
click at [666, 384] on icon "Play Audio" at bounding box center [661, 395] width 43 height 43
click at [664, 394] on icon at bounding box center [662, 395] width 9 height 11
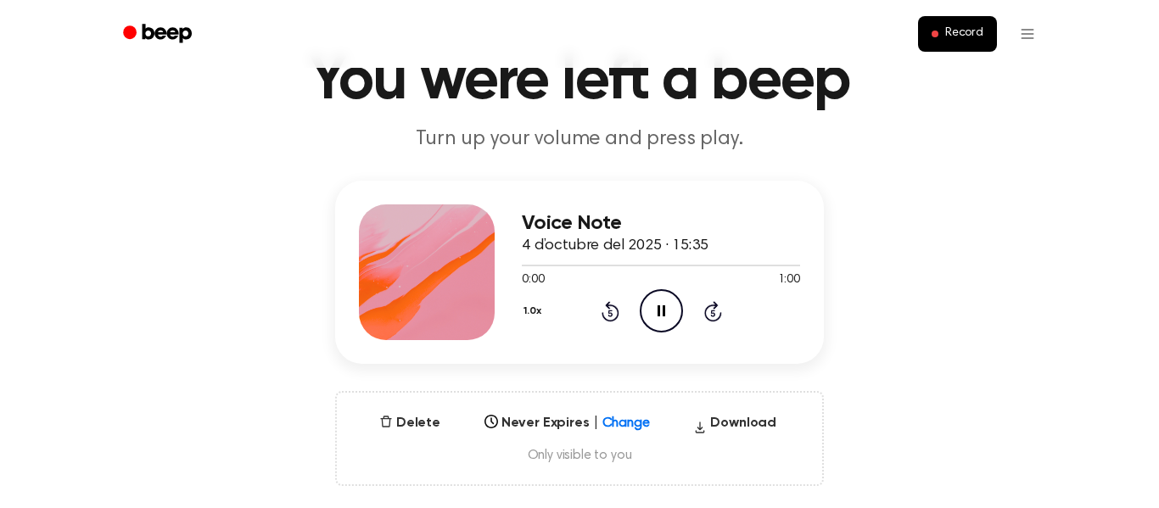
scroll to position [82, 0]
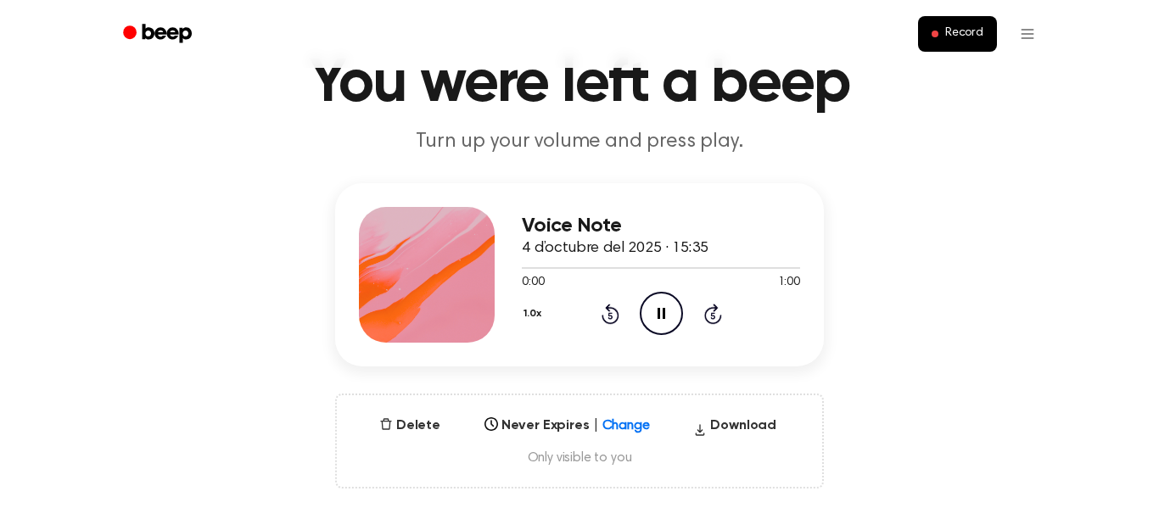
click at [832, 467] on div "Voice Note 4 d’octubre del 2025 · 15:35 0:00 1:00 Your browser does not support…" at bounding box center [579, 336] width 1118 height 306
click at [1050, 397] on div "Voice Note 4 d’octubre del 2025 · 15:35 0:00 1:00 Your browser does not support…" at bounding box center [579, 336] width 1118 height 306
click at [673, 312] on icon "Pause Audio" at bounding box center [661, 313] width 43 height 43
click at [673, 312] on icon "Play Audio" at bounding box center [661, 313] width 43 height 43
